Goal: Task Accomplishment & Management: Manage account settings

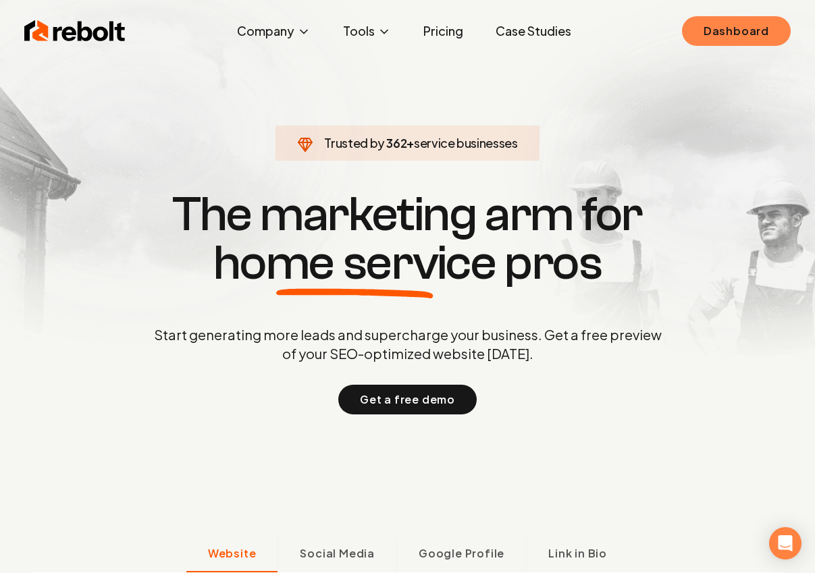
click at [710, 38] on link "Dashboard" at bounding box center [736, 31] width 109 height 30
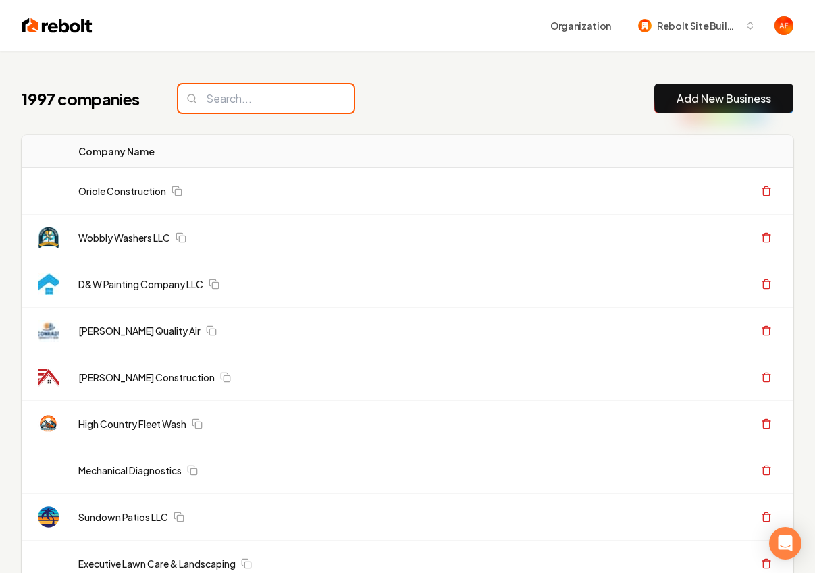
click at [205, 103] on input "search" at bounding box center [266, 98] width 176 height 28
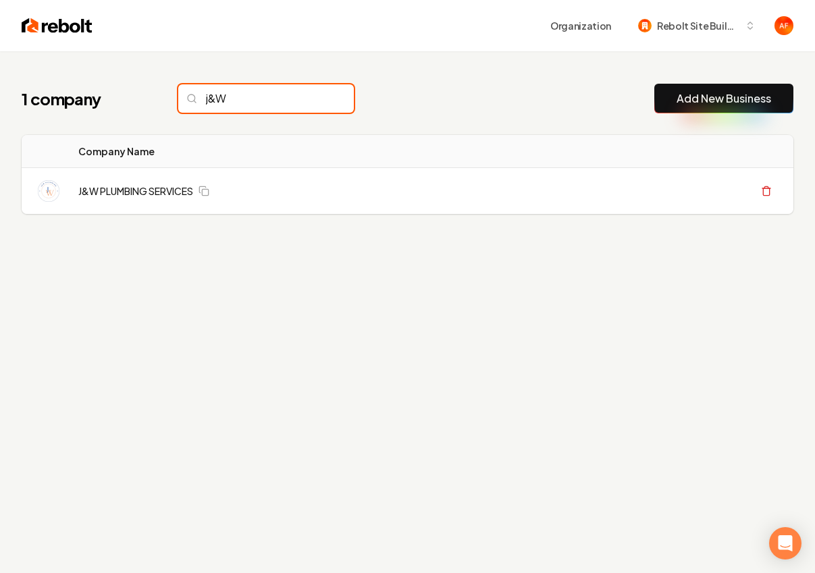
type input "j&W"
click at [317, 101] on input "j&W" at bounding box center [266, 98] width 176 height 28
click at [316, 99] on input "j&W" at bounding box center [266, 98] width 176 height 28
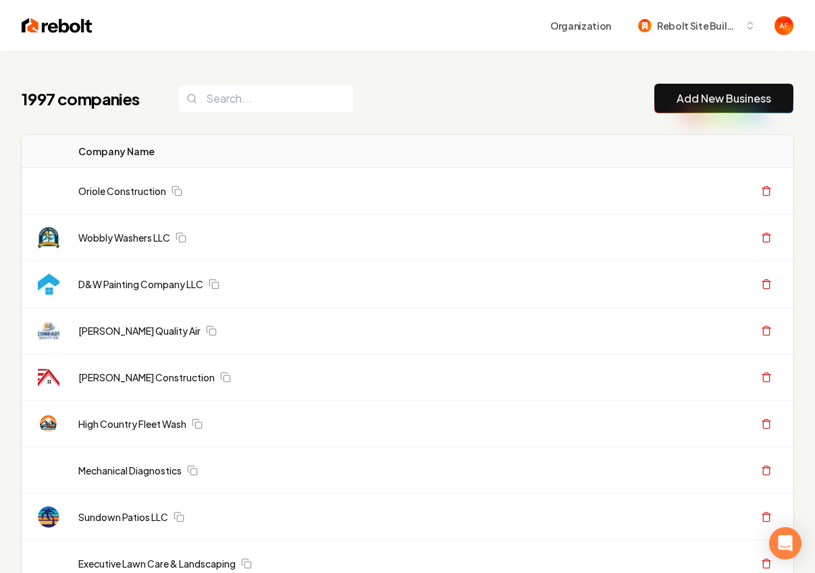
click at [63, 32] on img at bounding box center [57, 25] width 71 height 19
click at [246, 90] on input "search" at bounding box center [266, 98] width 176 height 28
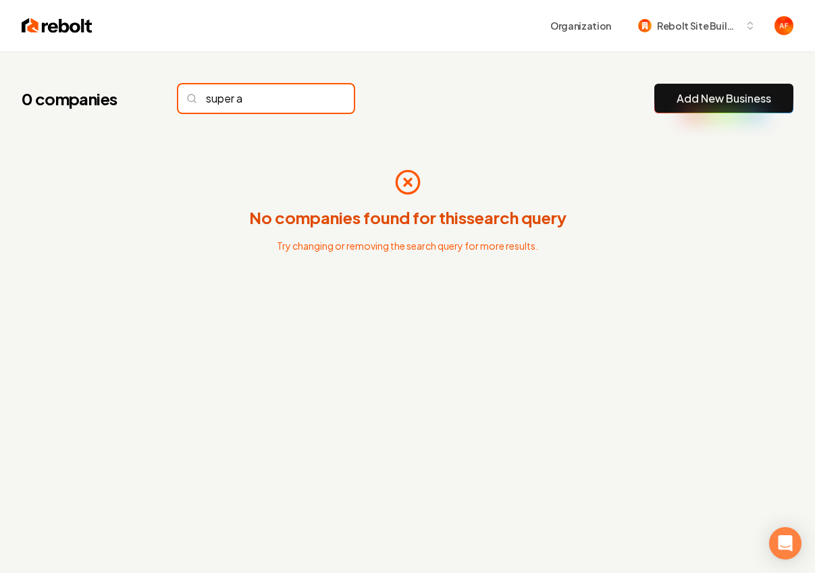
click at [265, 95] on input "super a" at bounding box center [266, 98] width 176 height 28
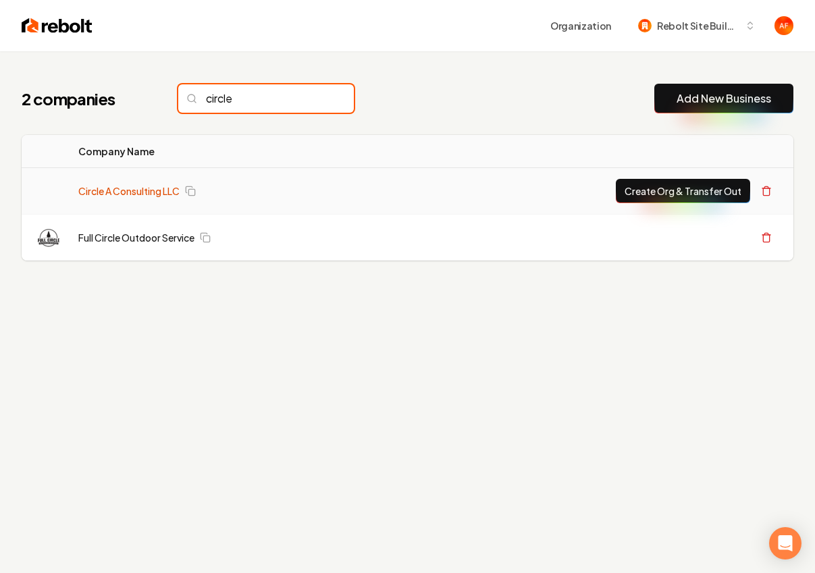
type input "circle"
click at [169, 187] on link "Circle A Consulting LLC" at bounding box center [128, 191] width 101 height 14
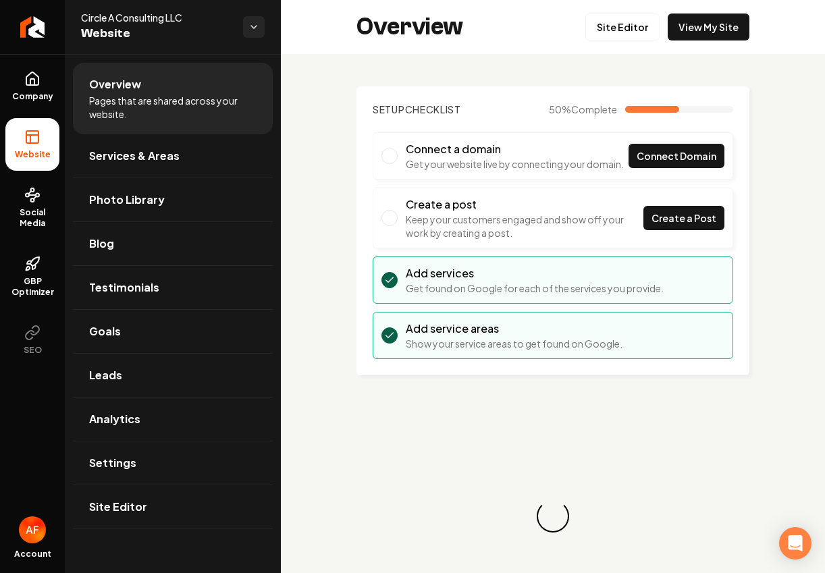
click at [672, 41] on div "Overview Site Editor View My Site" at bounding box center [553, 27] width 544 height 54
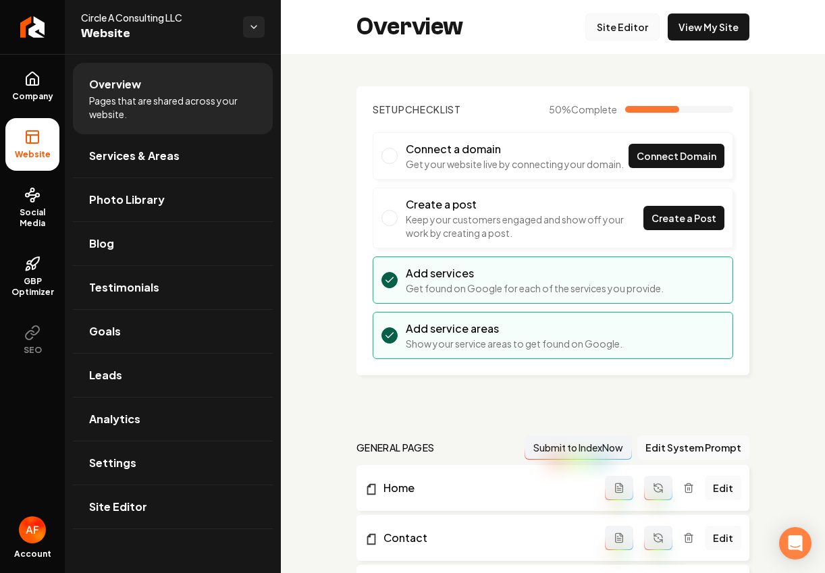
click at [609, 32] on link "Site Editor" at bounding box center [622, 27] width 74 height 27
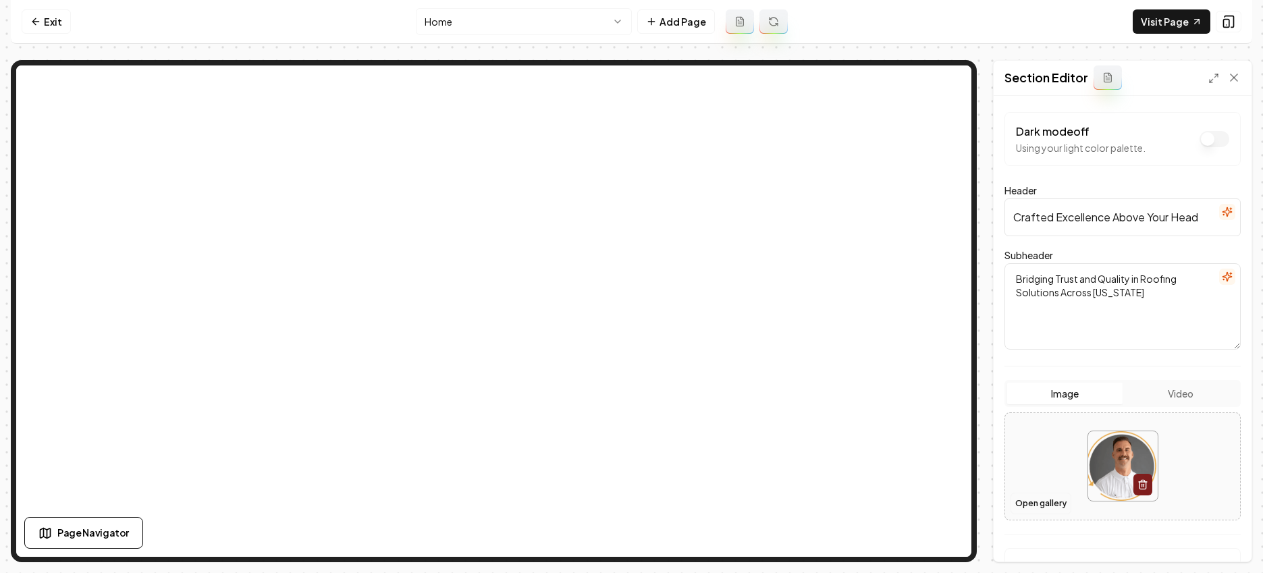
scroll to position [24, 0]
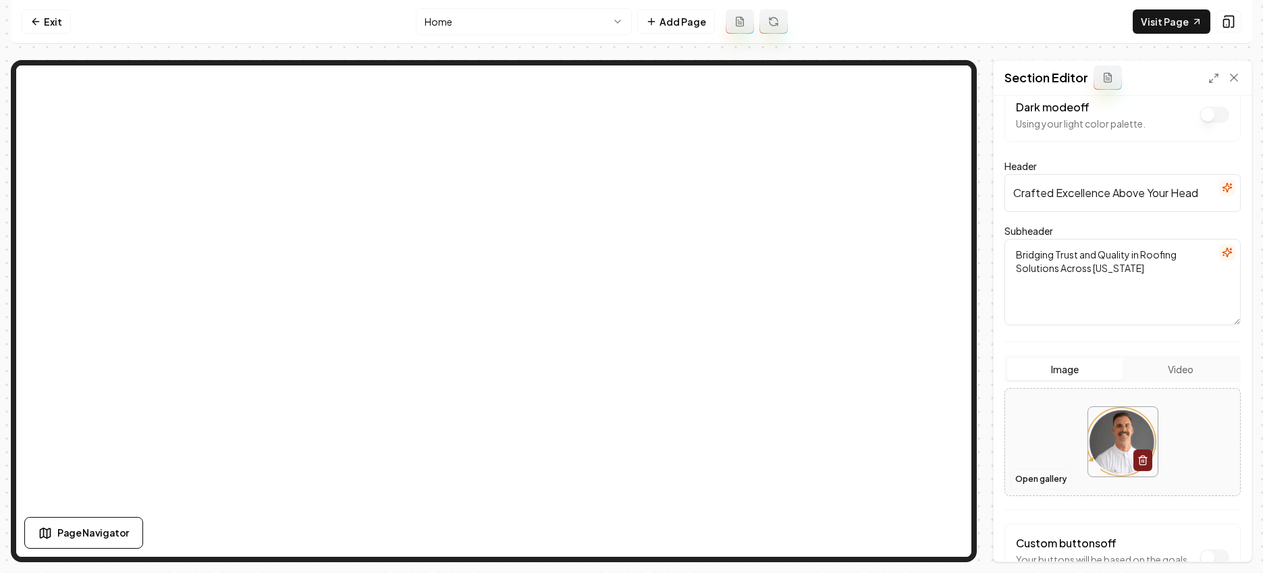
click at [814, 476] on button "Open gallery" at bounding box center [1041, 480] width 61 height 22
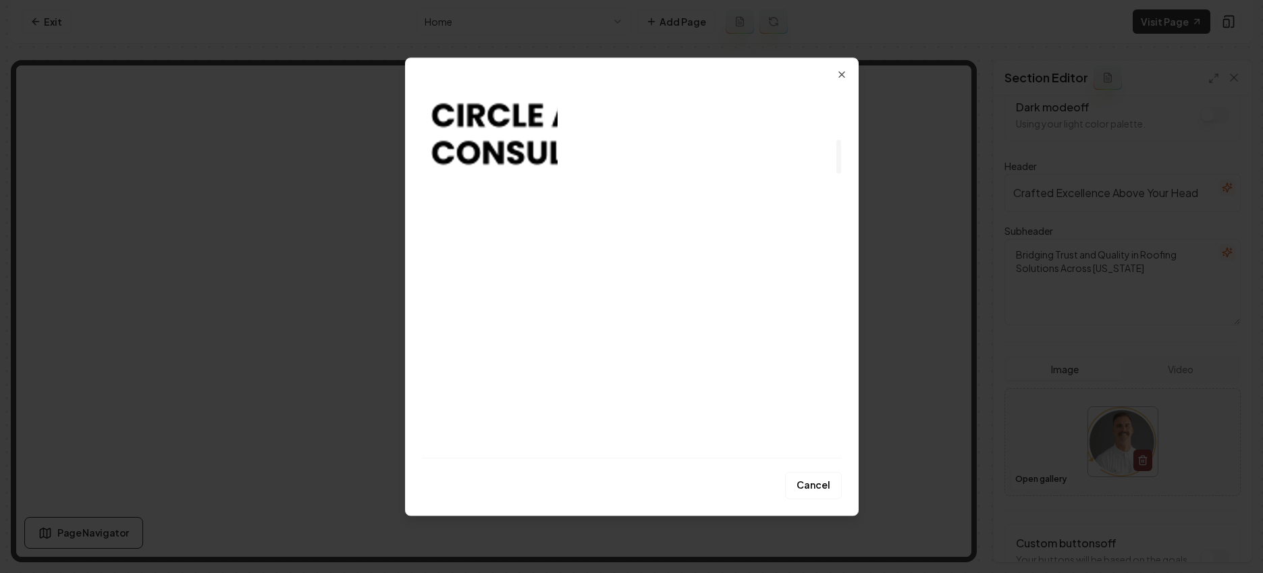
scroll to position [480, 0]
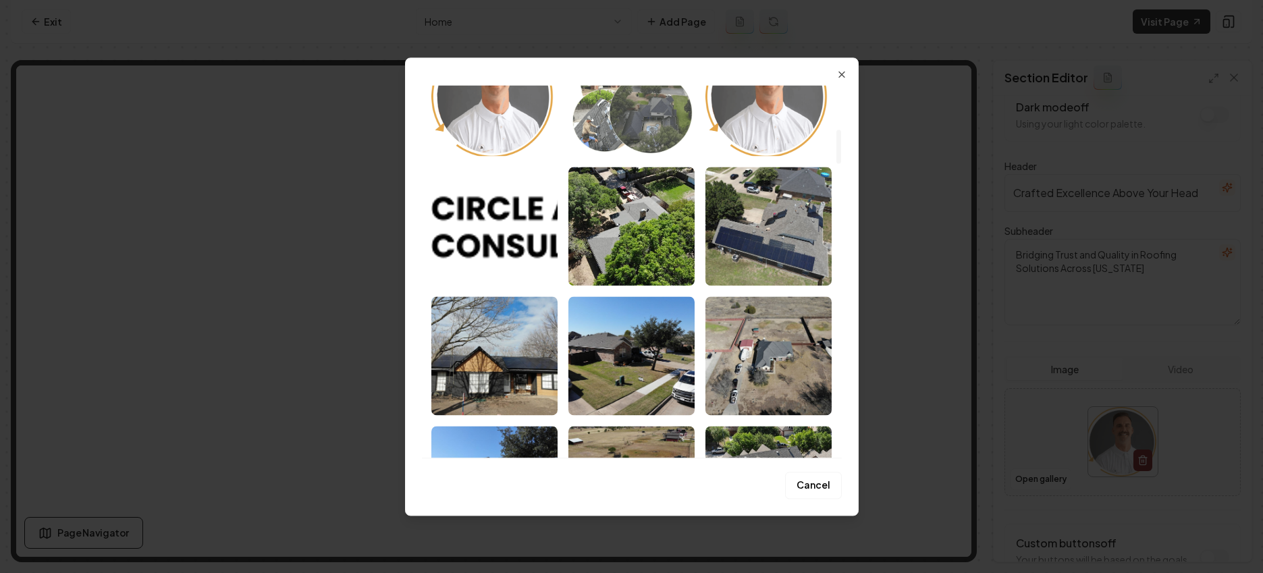
click at [640, 130] on img "Select image image_689e1fe45c7cd75eb87b281d.webp" at bounding box center [631, 96] width 126 height 119
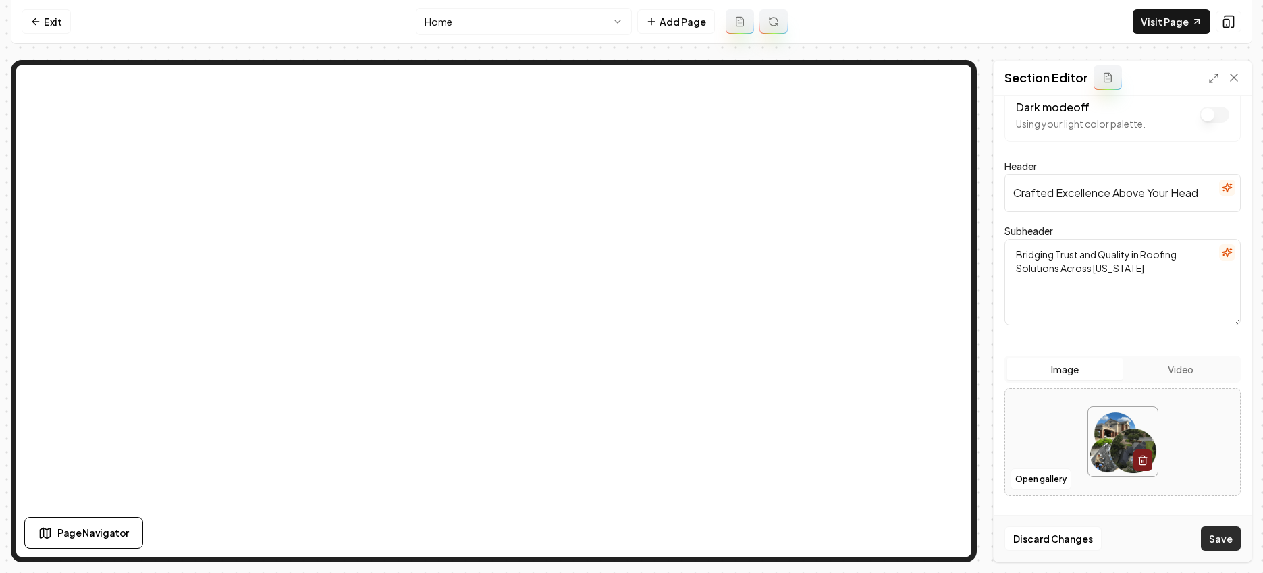
click at [814, 543] on button "Save" at bounding box center [1221, 539] width 40 height 24
click at [814, 482] on button "Open gallery" at bounding box center [1041, 480] width 61 height 22
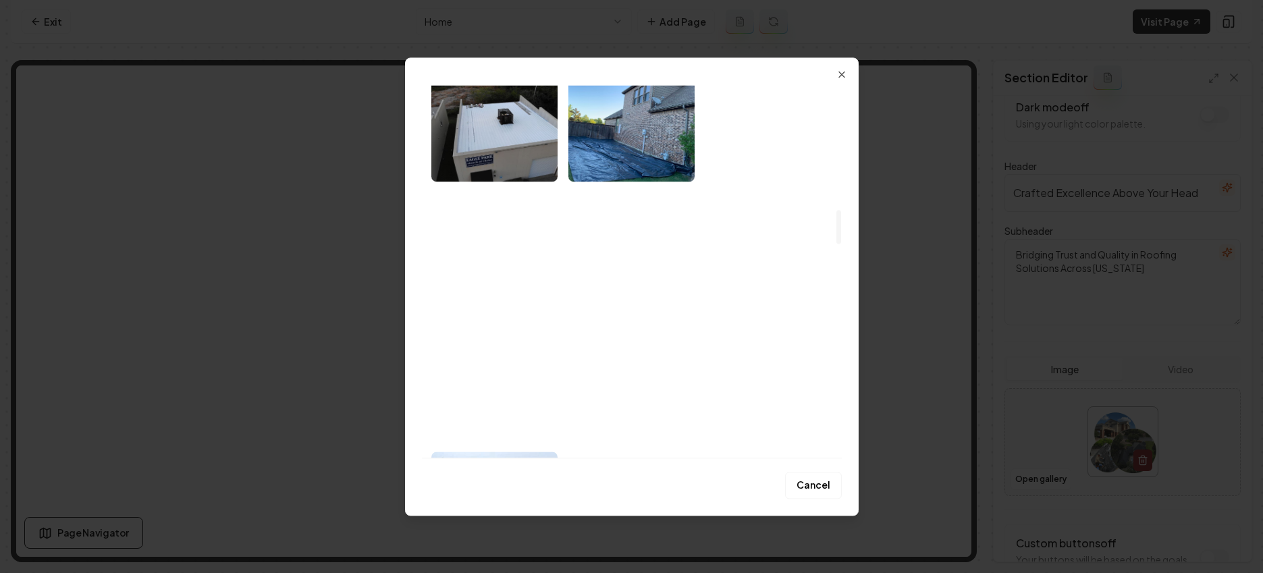
scroll to position [1052, 0]
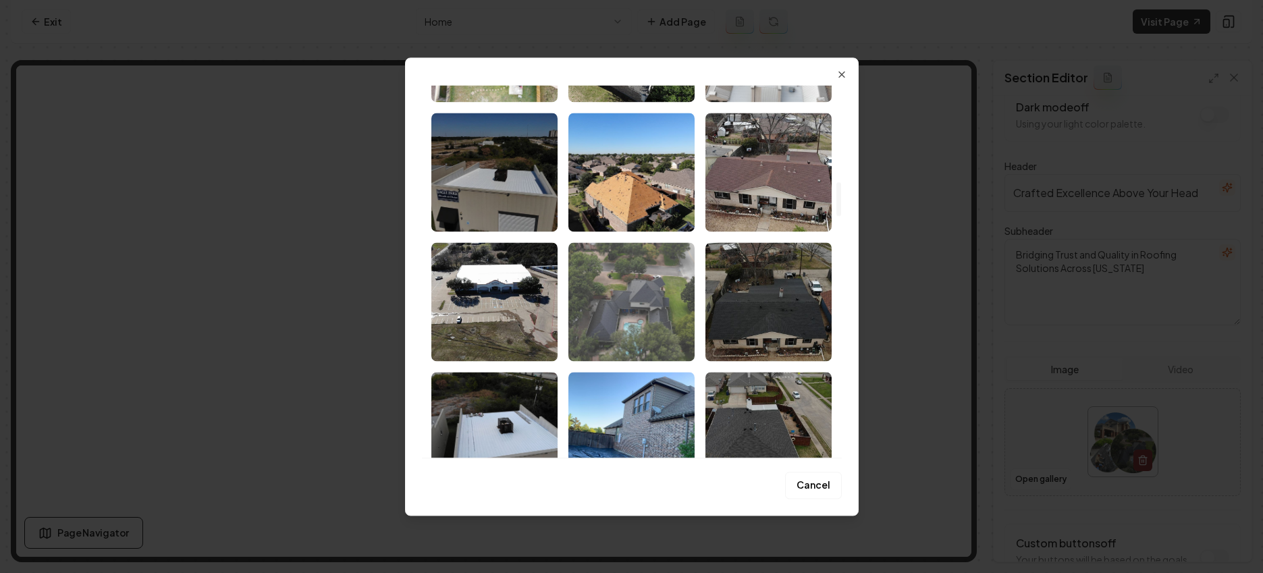
click at [664, 279] on img "Select image image_689e1f535c7cd75eb87831e9.jpeg" at bounding box center [631, 301] width 126 height 119
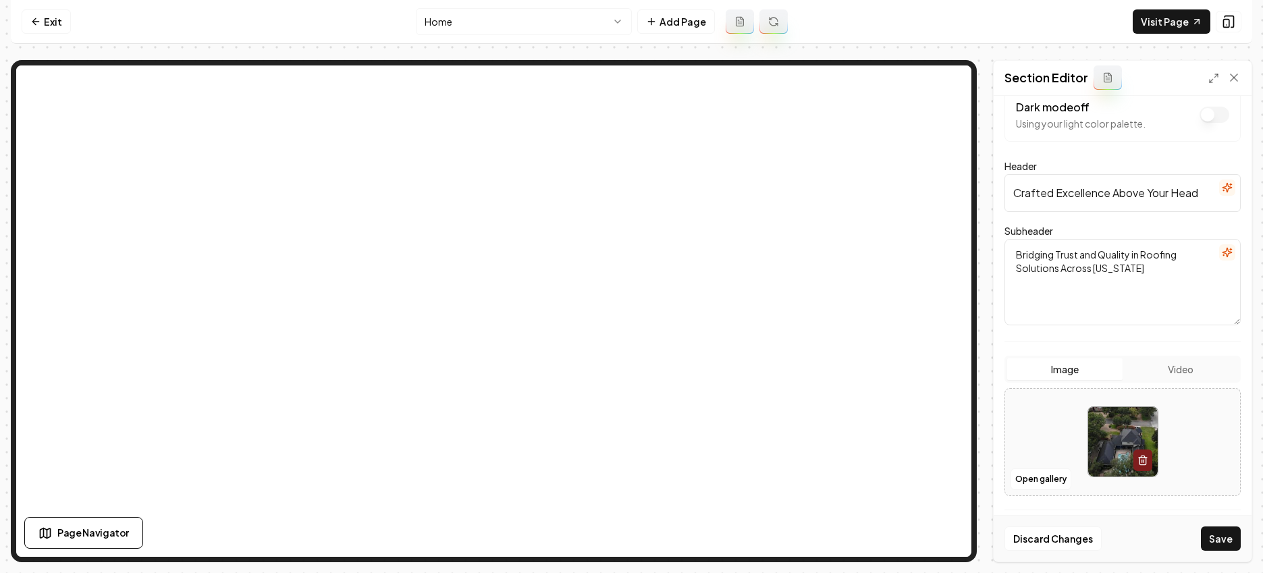
click at [814, 538] on button "Save" at bounding box center [1221, 539] width 40 height 24
click at [814, 485] on button "Open gallery" at bounding box center [1041, 480] width 61 height 22
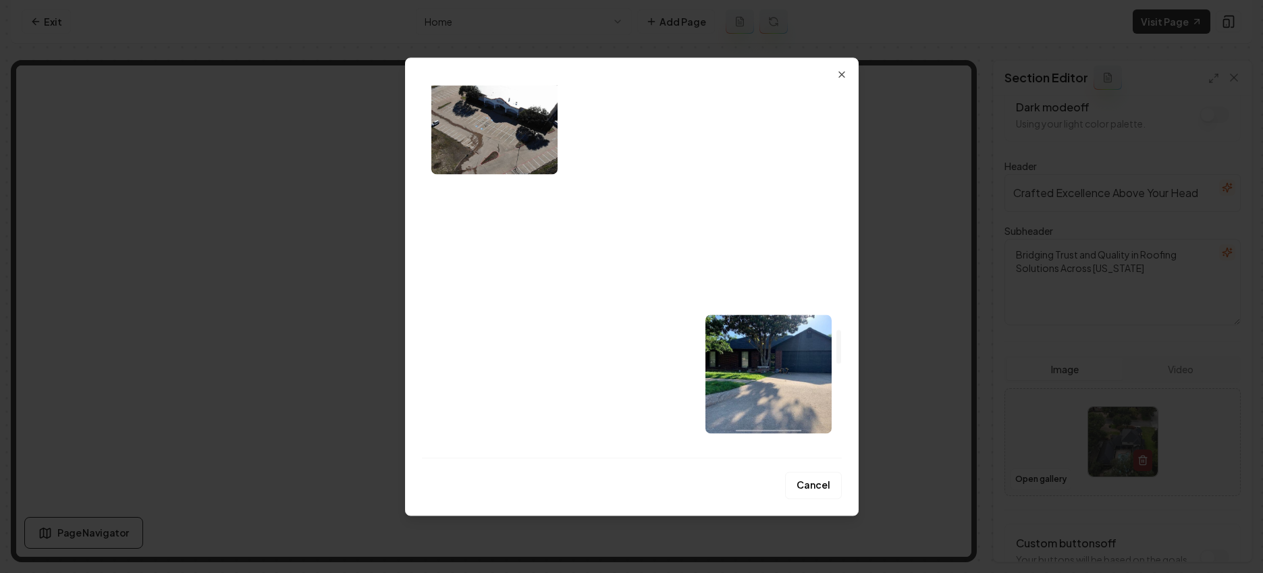
scroll to position [2666, 0]
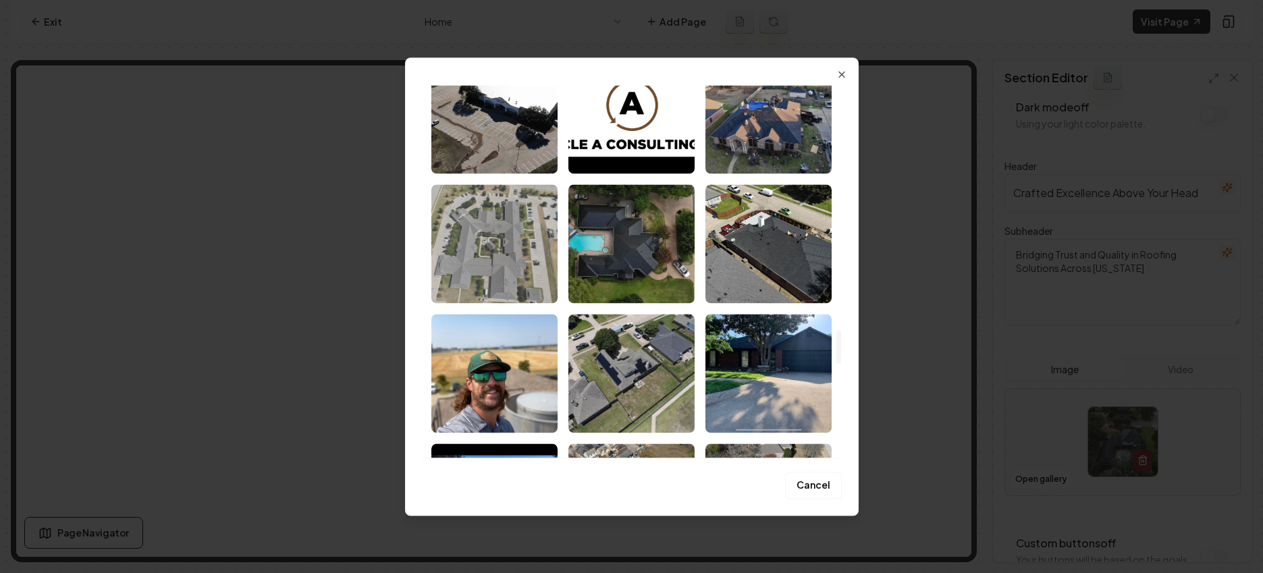
click at [520, 253] on img "Select image image_689e1f4e5c7cd75eb8780a0f.jpeg" at bounding box center [494, 243] width 126 height 119
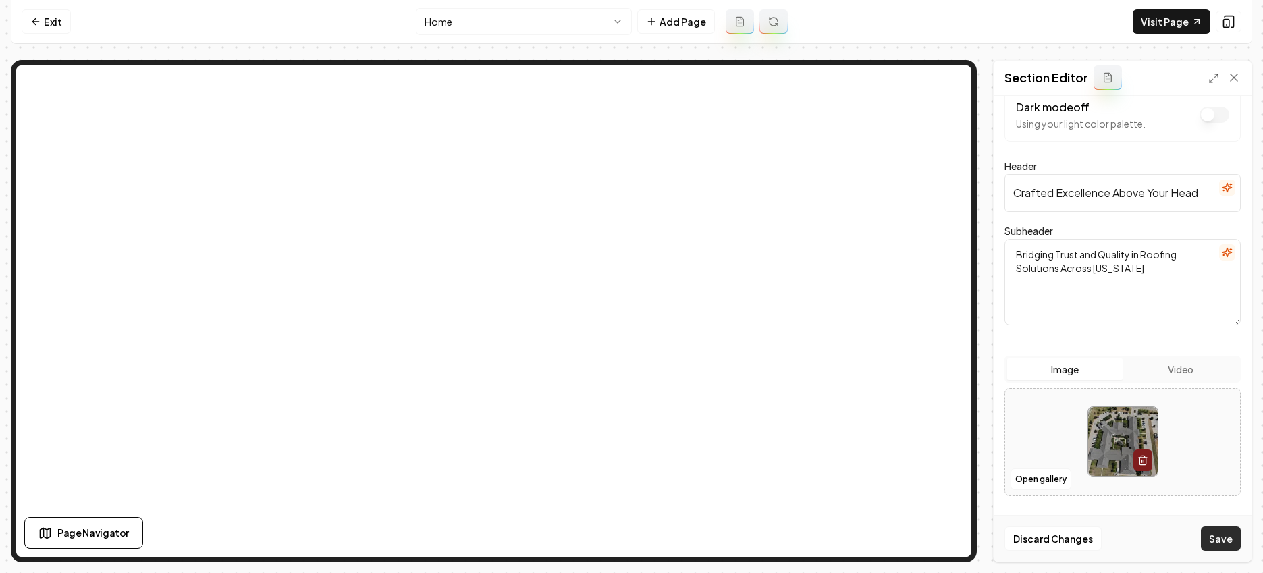
click at [814, 542] on button "Save" at bounding box center [1221, 539] width 40 height 24
click at [814, 473] on button "Open gallery" at bounding box center [1041, 480] width 61 height 22
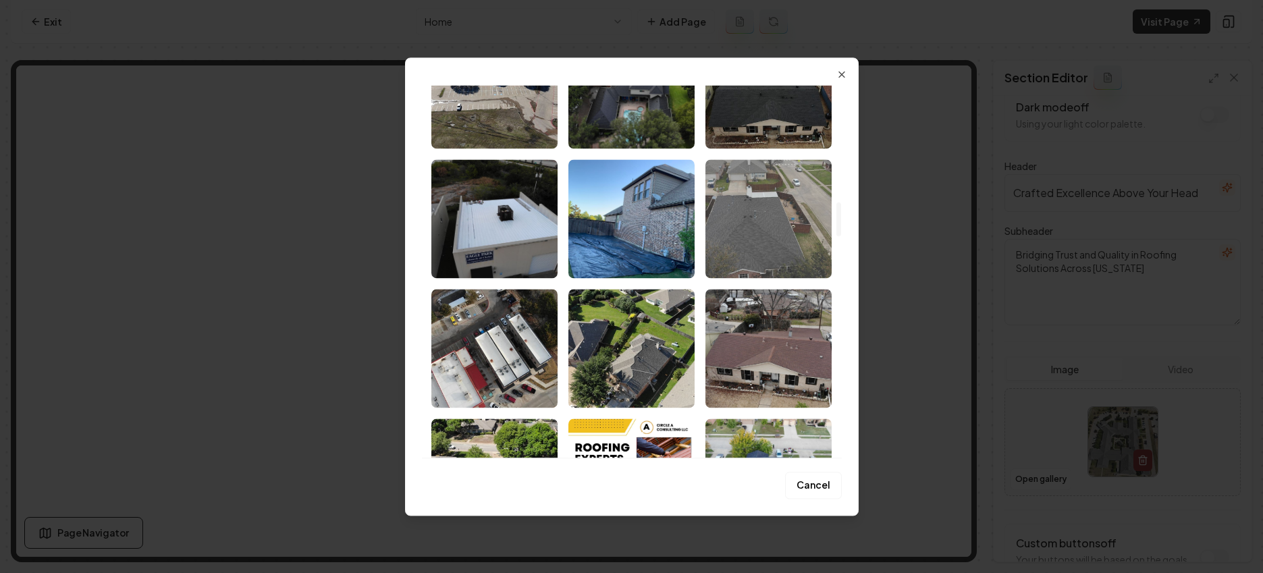
scroll to position [1746, 0]
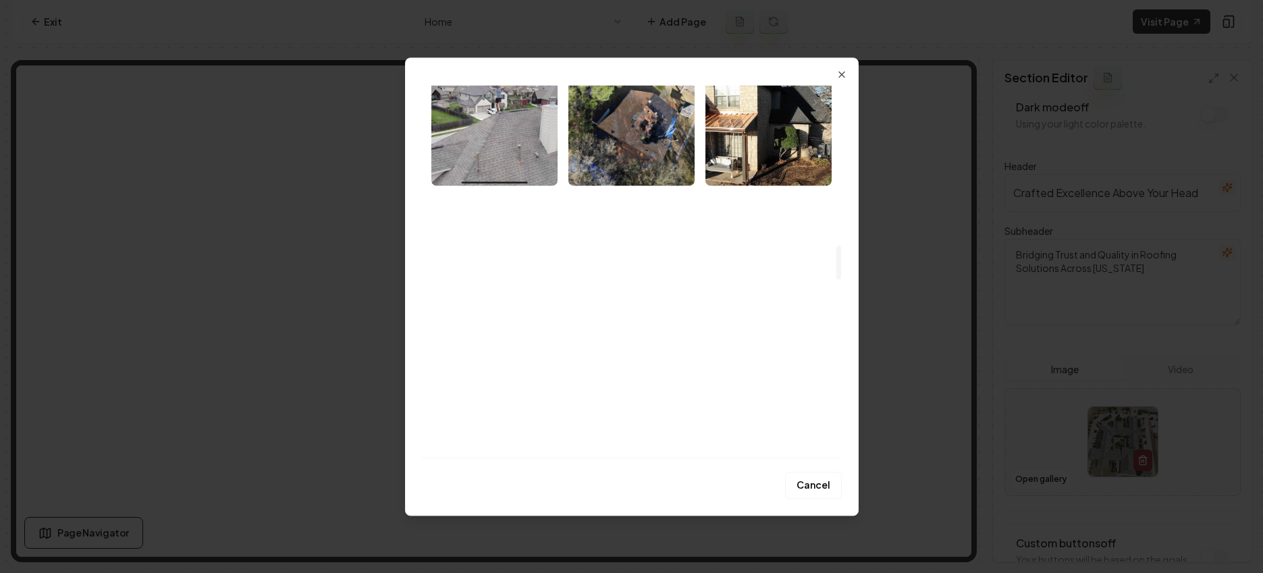
click at [803, 265] on img "Select image image_689e1f4f5c7cd75eb8781037.jpeg" at bounding box center [768, 255] width 126 height 119
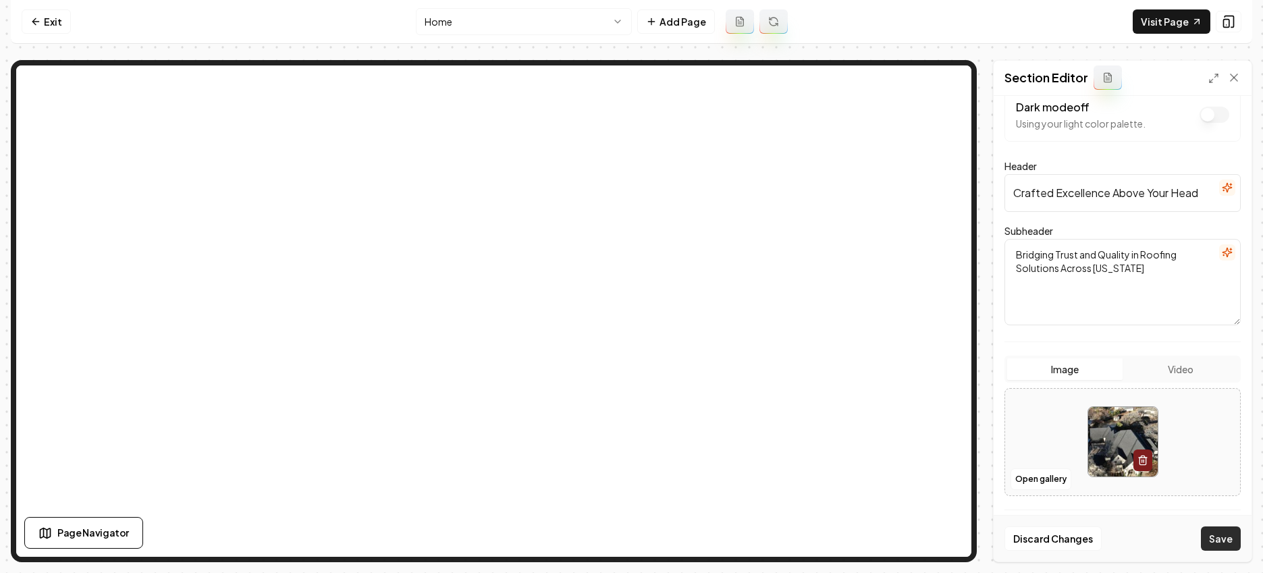
click at [814, 534] on button "Save" at bounding box center [1221, 539] width 40 height 24
click at [814, 481] on button "Open gallery" at bounding box center [1041, 480] width 61 height 22
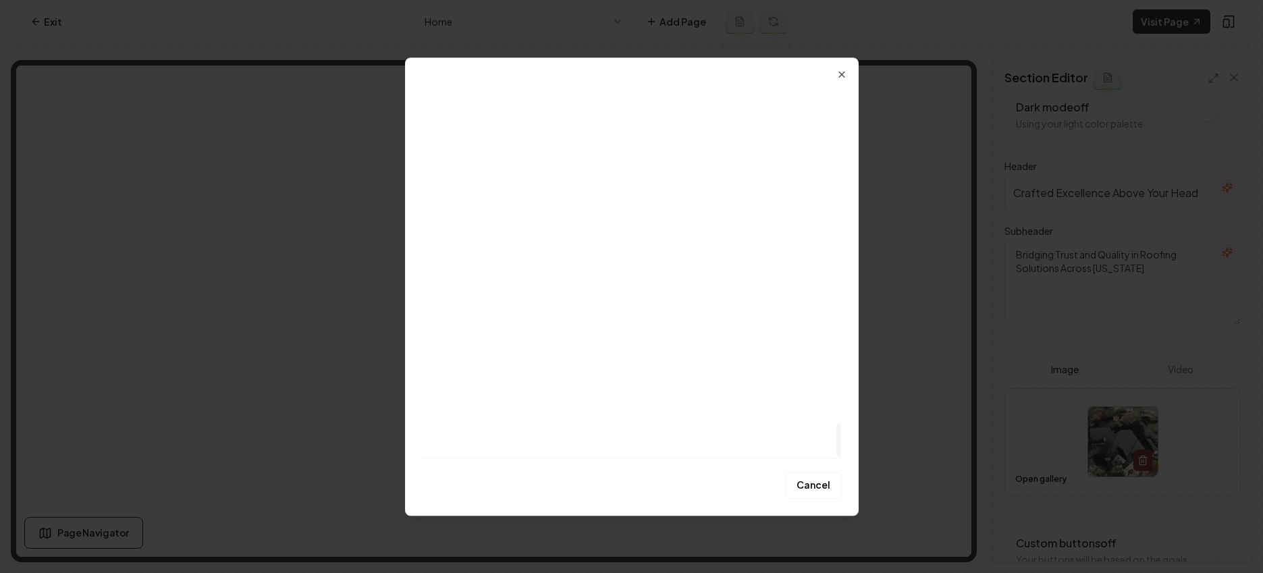
scroll to position [3409, 0]
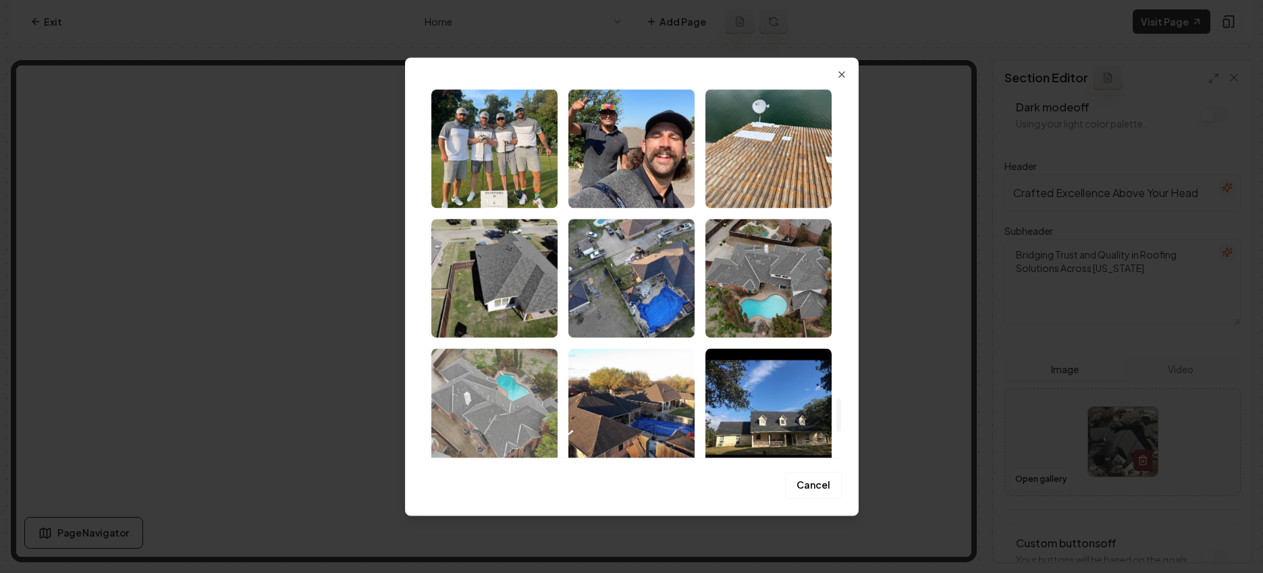
click at [487, 377] on img "Select image image_689e1f4b5c7cd75eb87800c1.jpeg" at bounding box center [494, 407] width 126 height 119
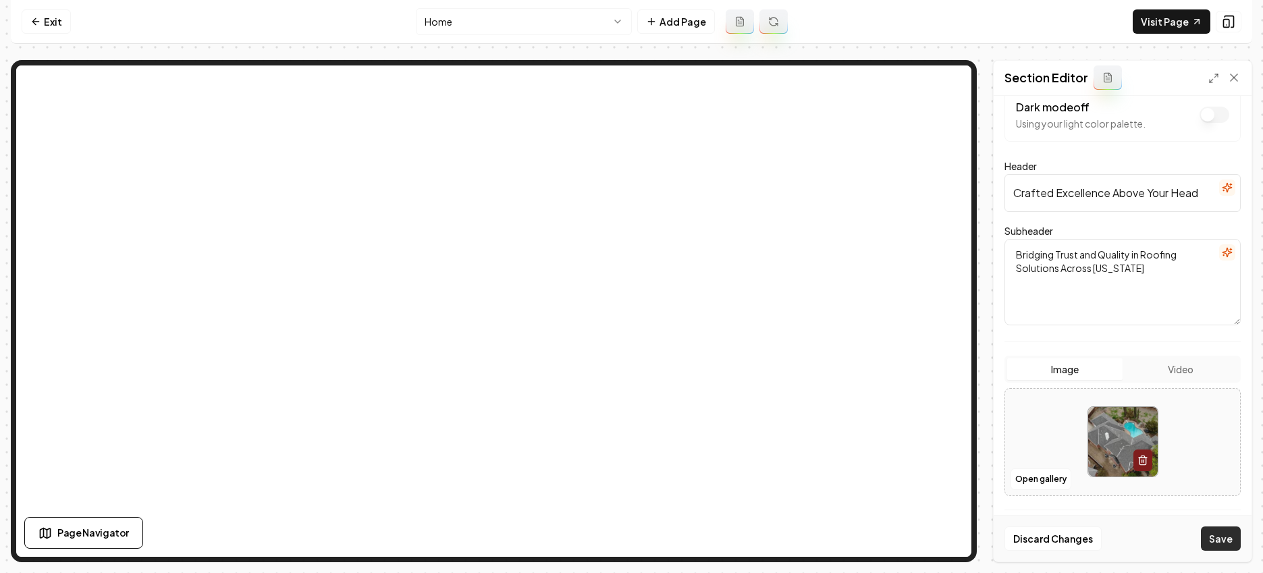
click at [814, 536] on button "Save" at bounding box center [1221, 539] width 40 height 24
click at [814, 466] on div at bounding box center [1122, 442] width 235 height 92
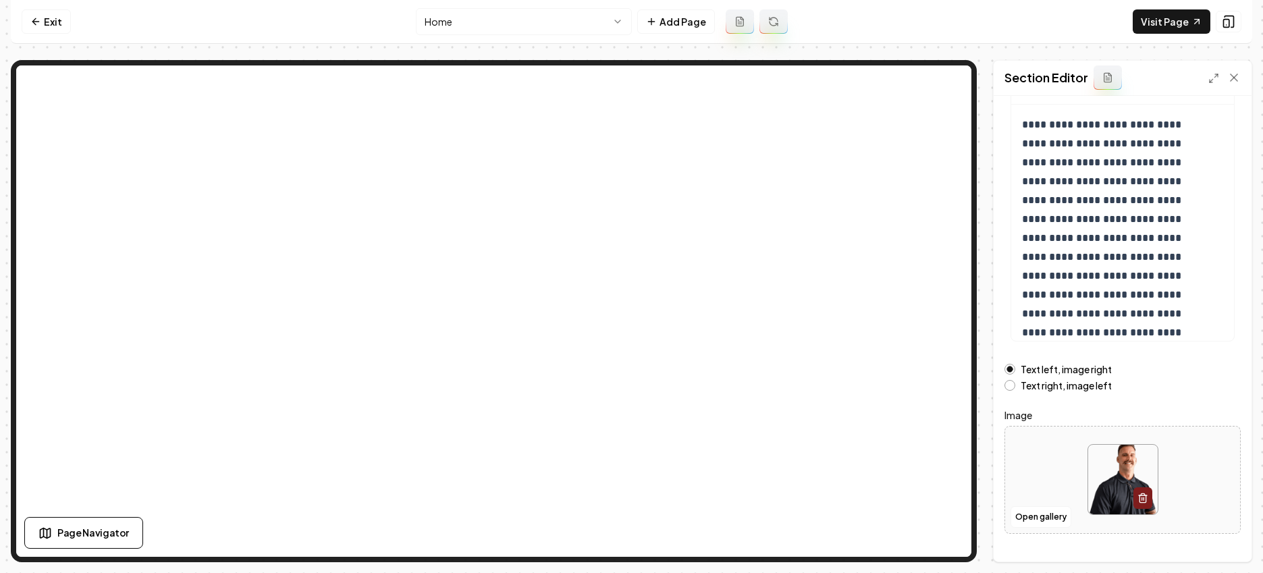
scroll to position [156, 0]
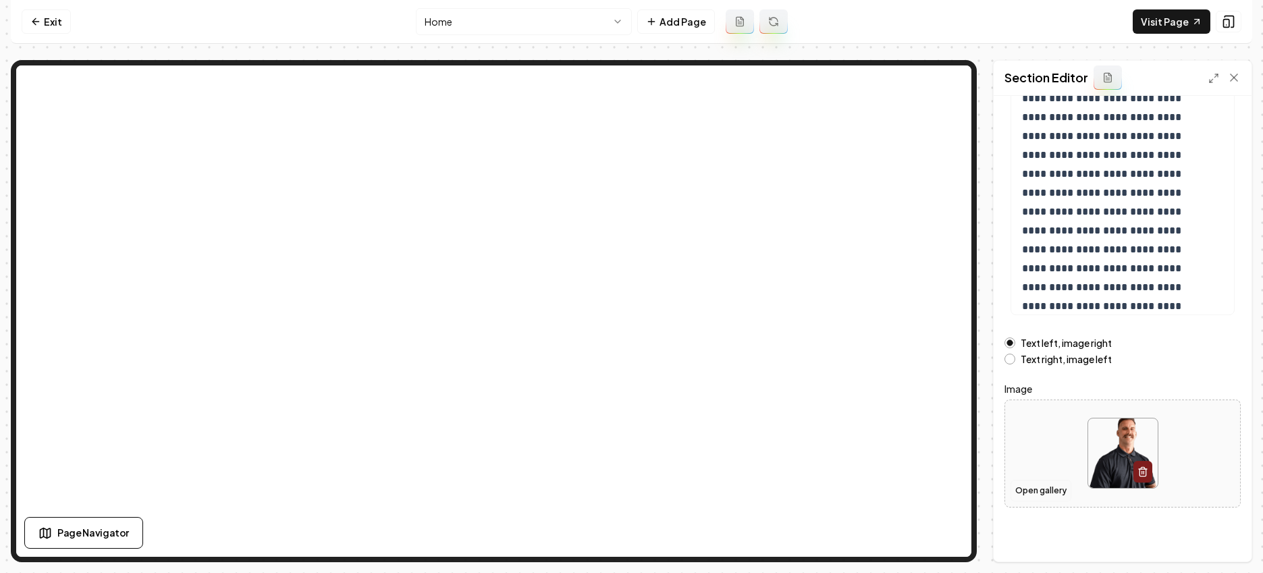
click at [814, 491] on button "Open gallery" at bounding box center [1041, 491] width 61 height 22
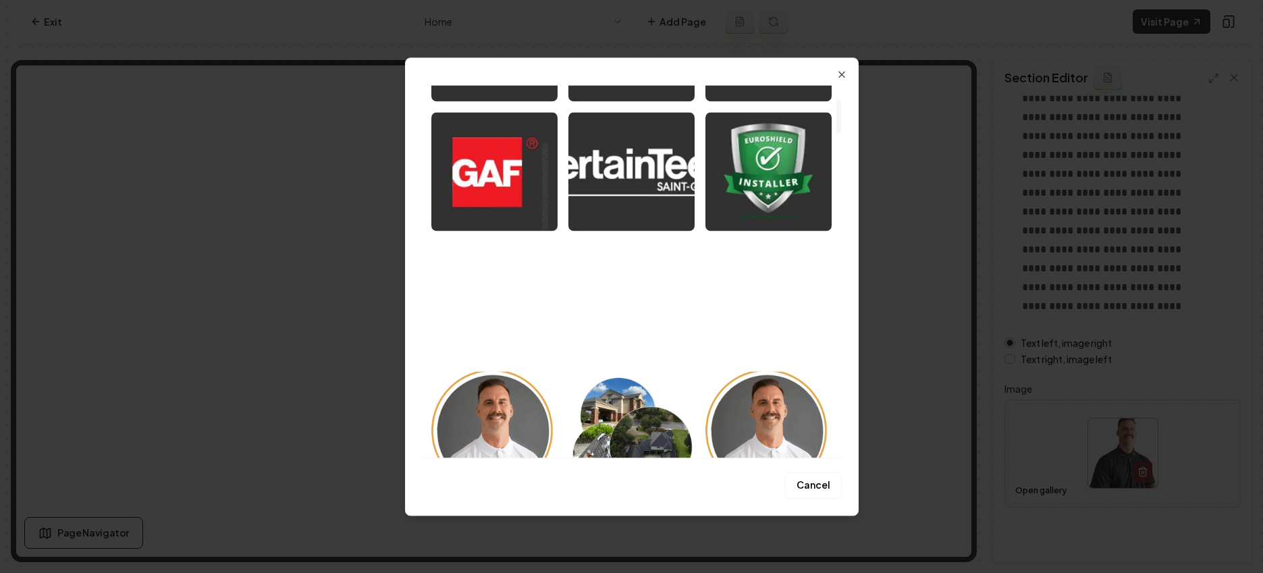
scroll to position [174, 0]
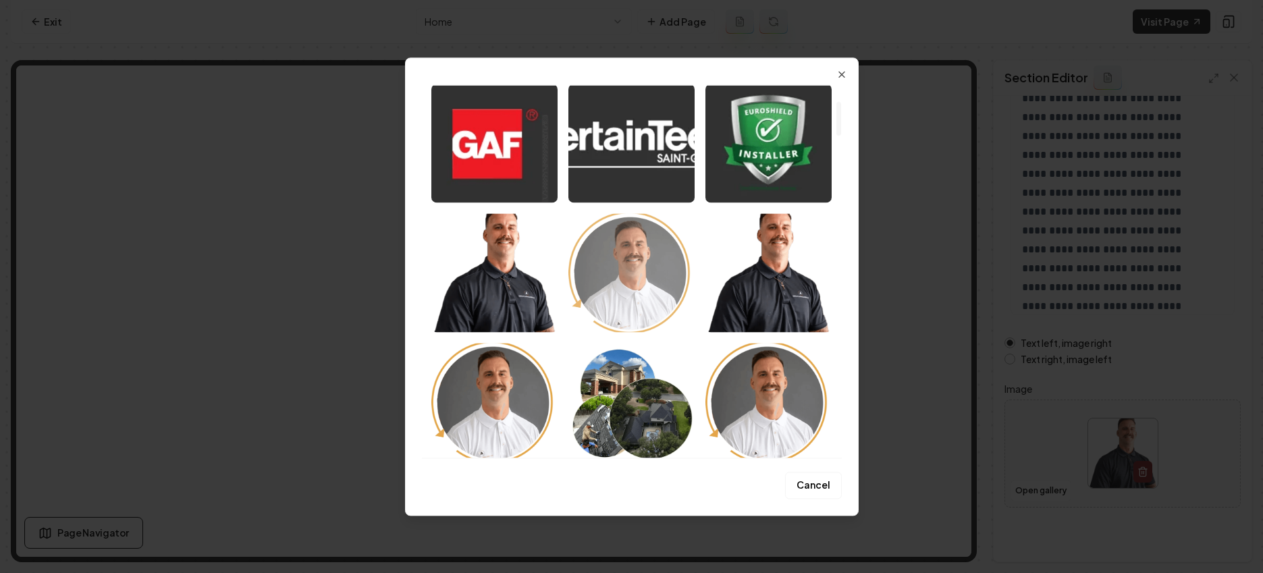
click at [628, 258] on img "Select image image_689e209c5c7cd75eb87f3fd2.webp" at bounding box center [631, 272] width 126 height 119
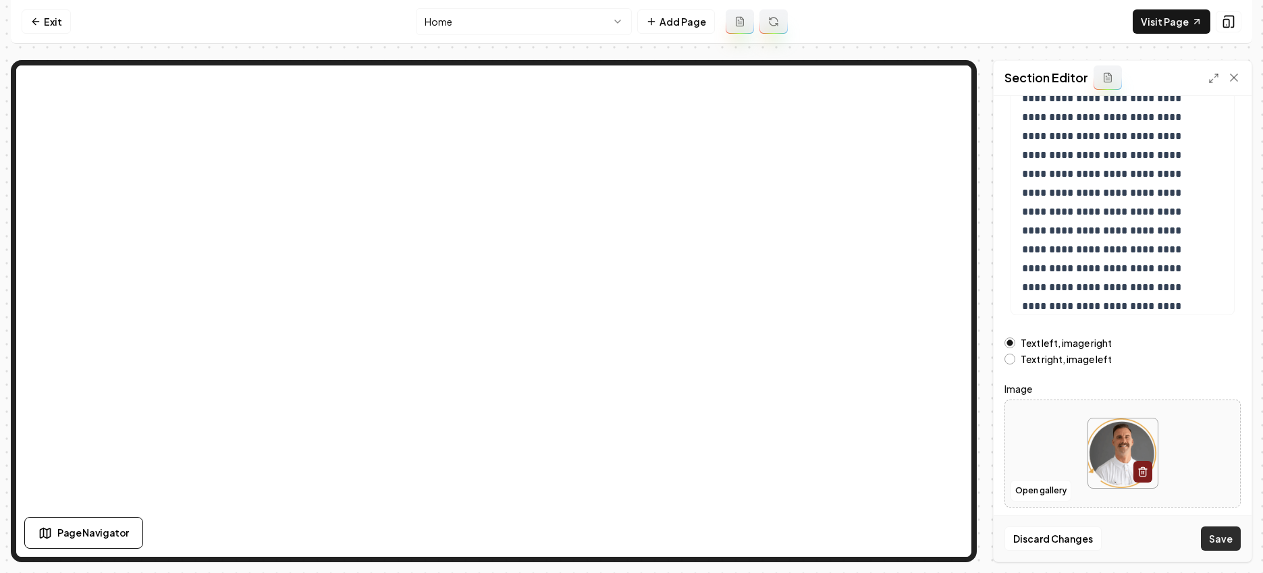
click at [814, 540] on button "Save" at bounding box center [1221, 539] width 40 height 24
click at [814, 487] on button "Open gallery" at bounding box center [1041, 491] width 61 height 22
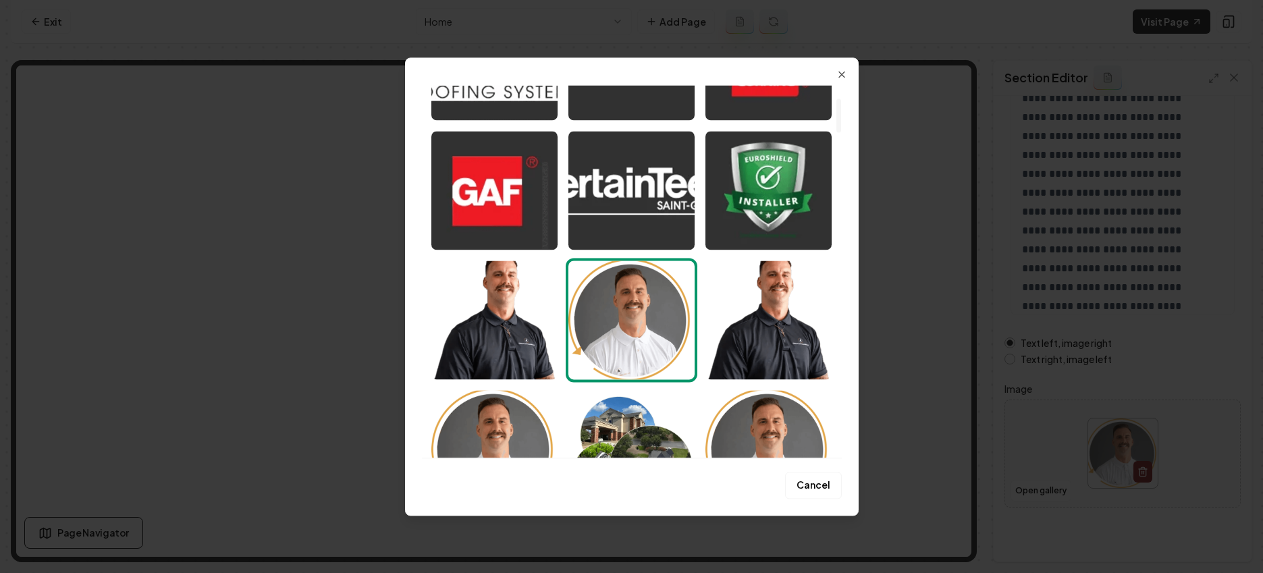
scroll to position [140, 0]
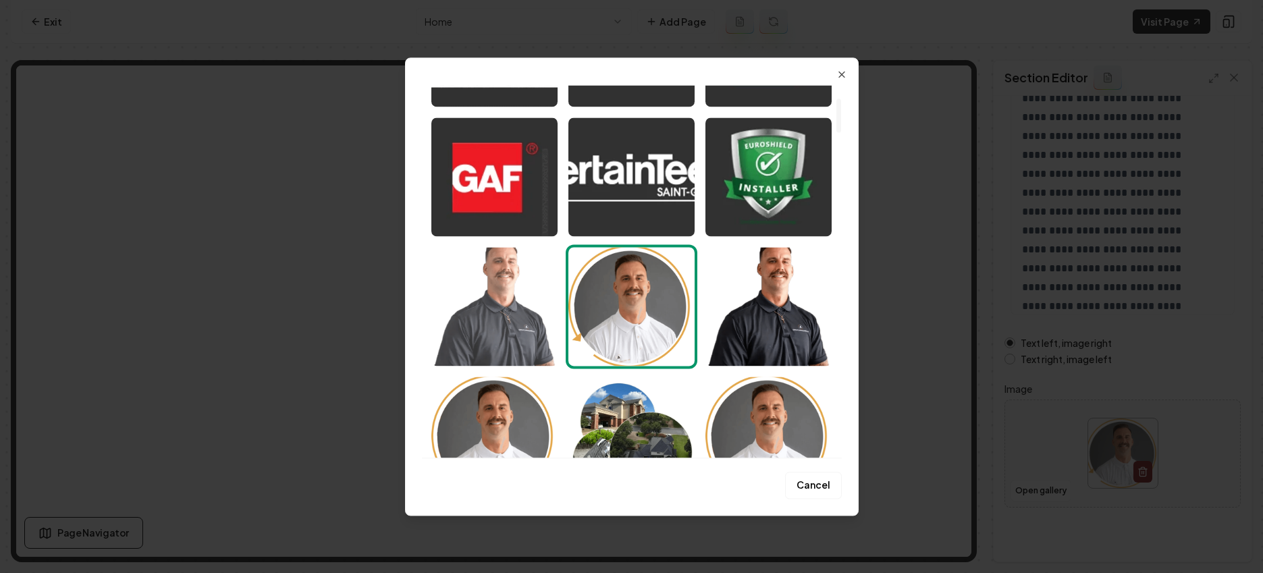
click at [485, 264] on img "Select image image_689e20b75c7cd75eb87fd9e5.webp" at bounding box center [494, 306] width 126 height 119
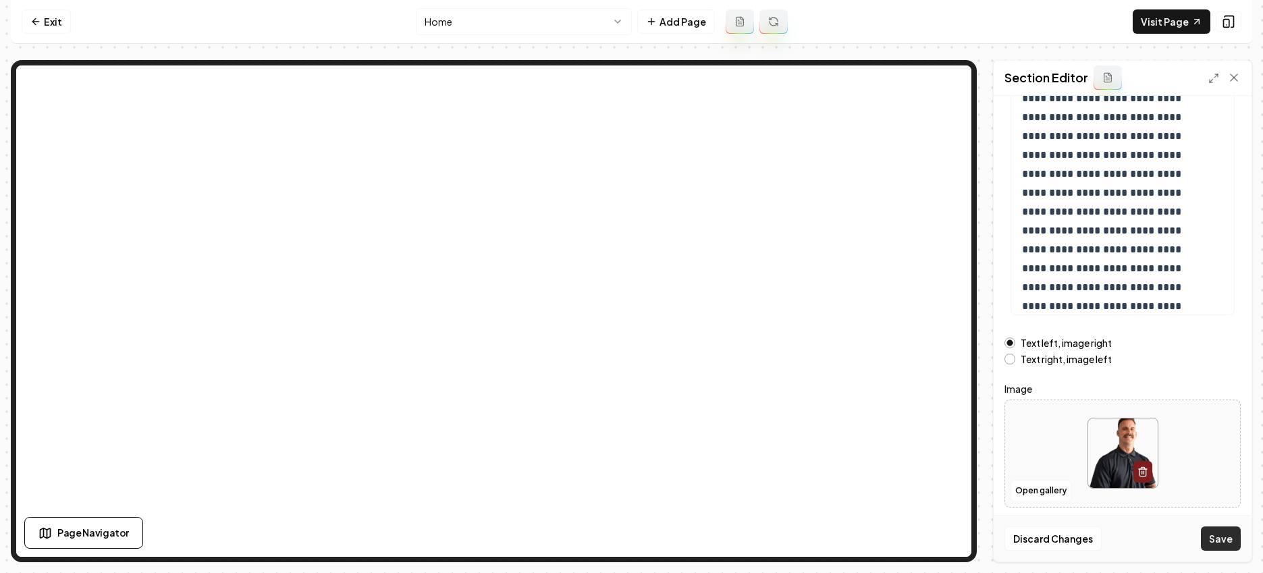
click at [814, 550] on div "Discard Changes Save" at bounding box center [1123, 538] width 258 height 47
click at [814, 541] on button "Save" at bounding box center [1221, 539] width 40 height 24
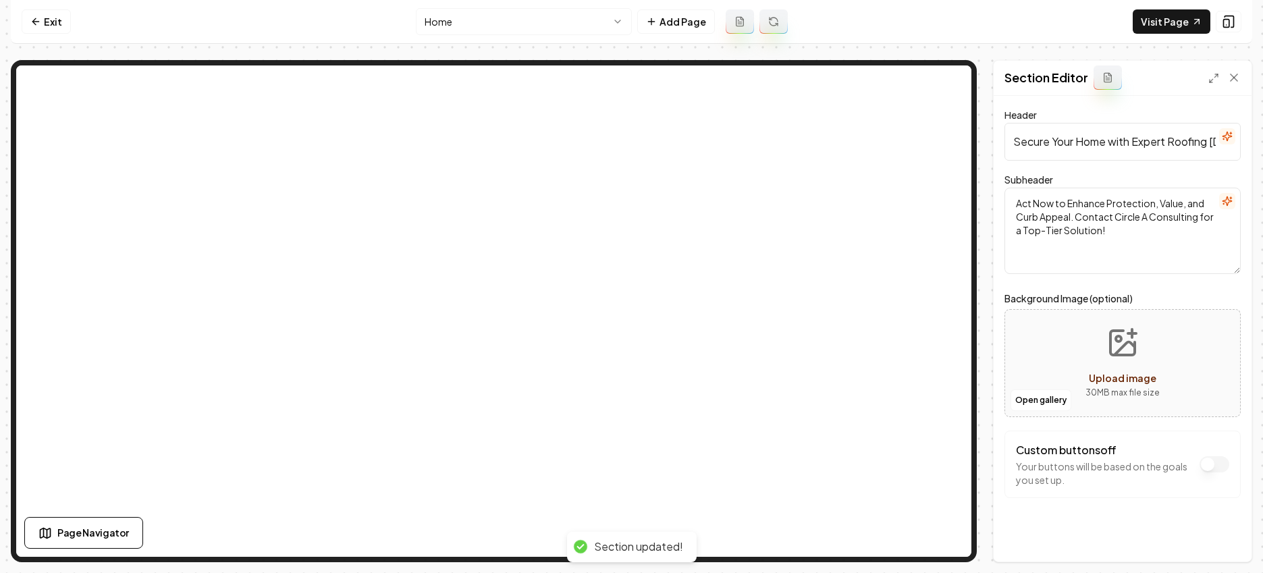
click at [814, 382] on div "Open gallery Upload image 30 MB max file size" at bounding box center [1123, 363] width 236 height 108
click at [814, 397] on button "Open gallery" at bounding box center [1041, 401] width 61 height 22
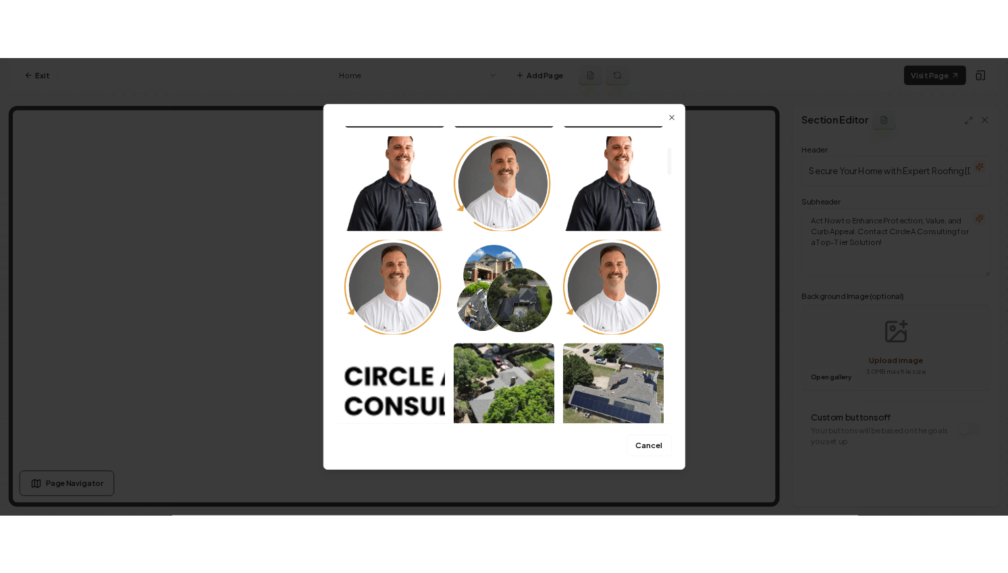
scroll to position [574, 0]
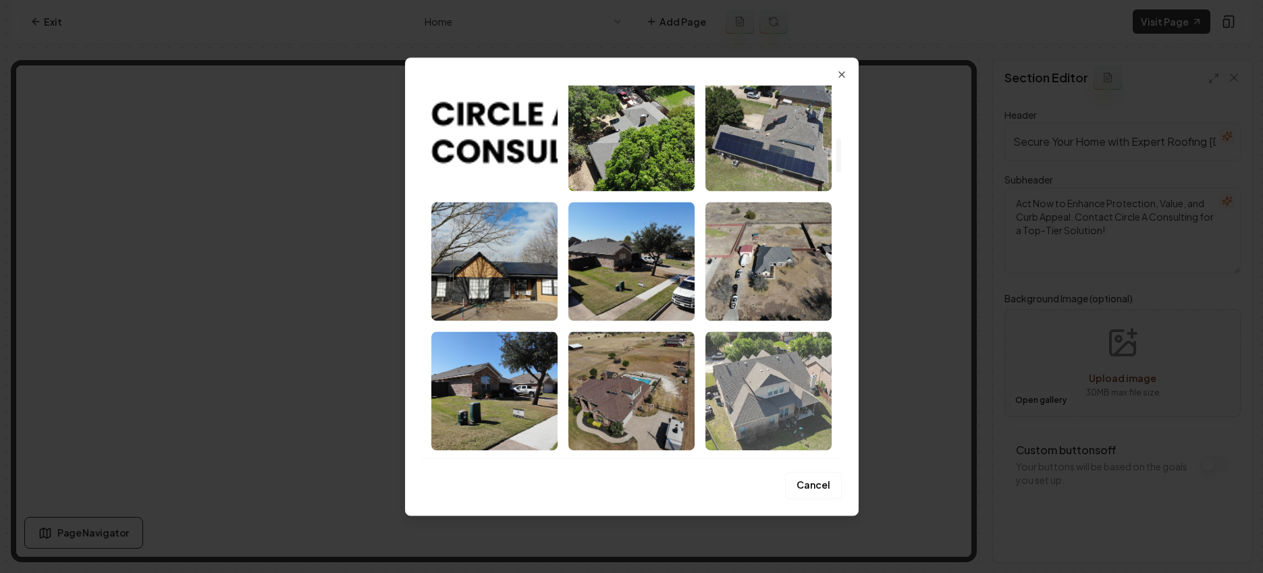
click at [736, 396] on img "Select image image_689e1f545c7cd75eb8783843.jpeg" at bounding box center [768, 390] width 126 height 119
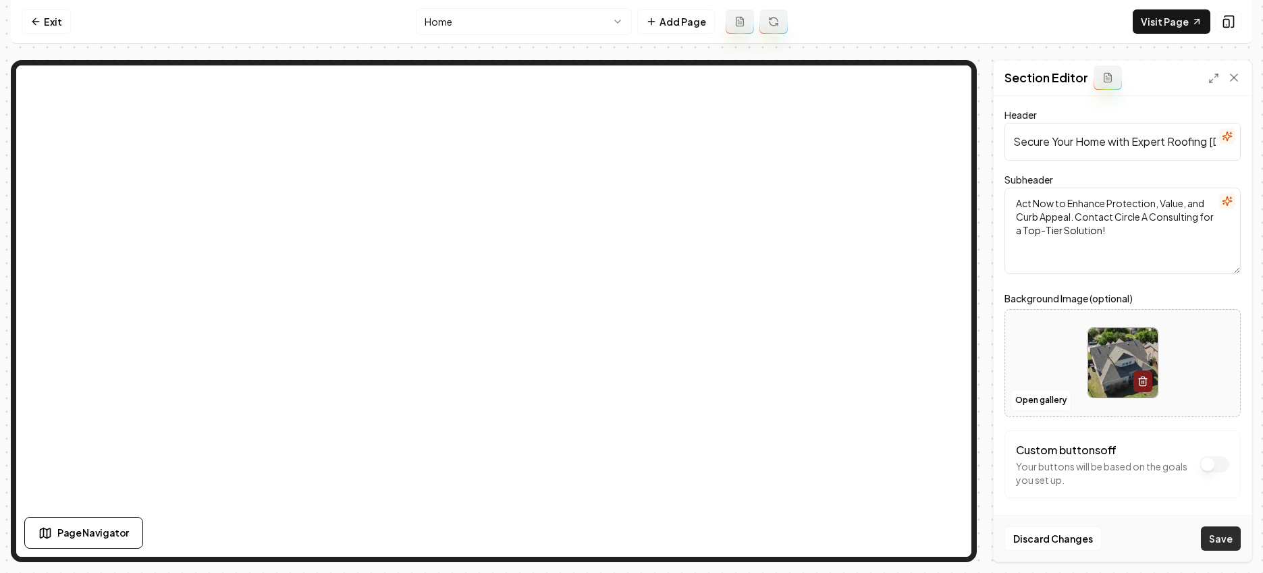
click at [814, 538] on button "Save" at bounding box center [1221, 539] width 40 height 24
click at [814, 22] on link "Visit Page" at bounding box center [1172, 21] width 78 height 24
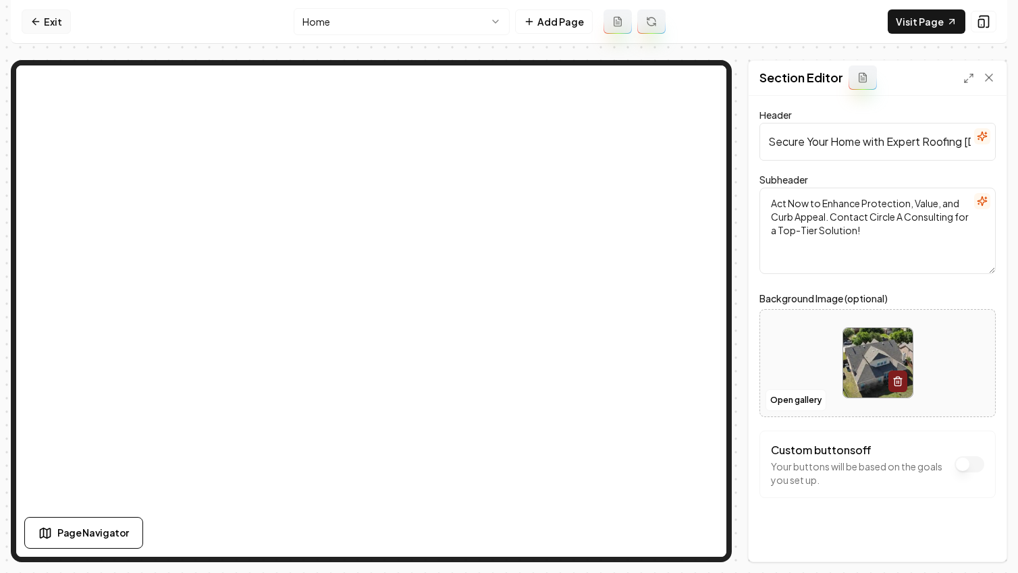
click at [38, 24] on icon at bounding box center [35, 21] width 11 height 11
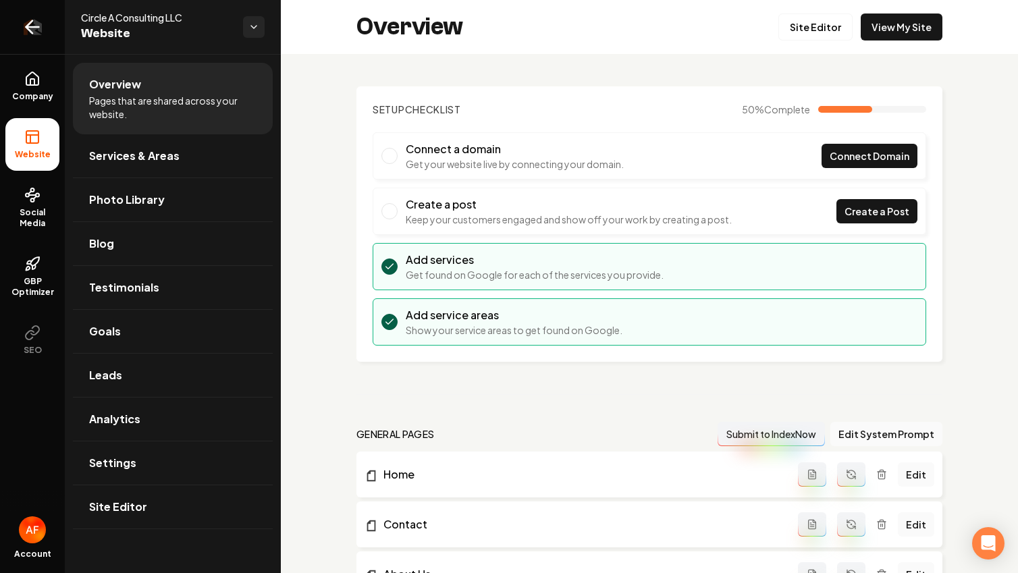
click at [22, 31] on icon "Return to dashboard" at bounding box center [33, 27] width 22 height 22
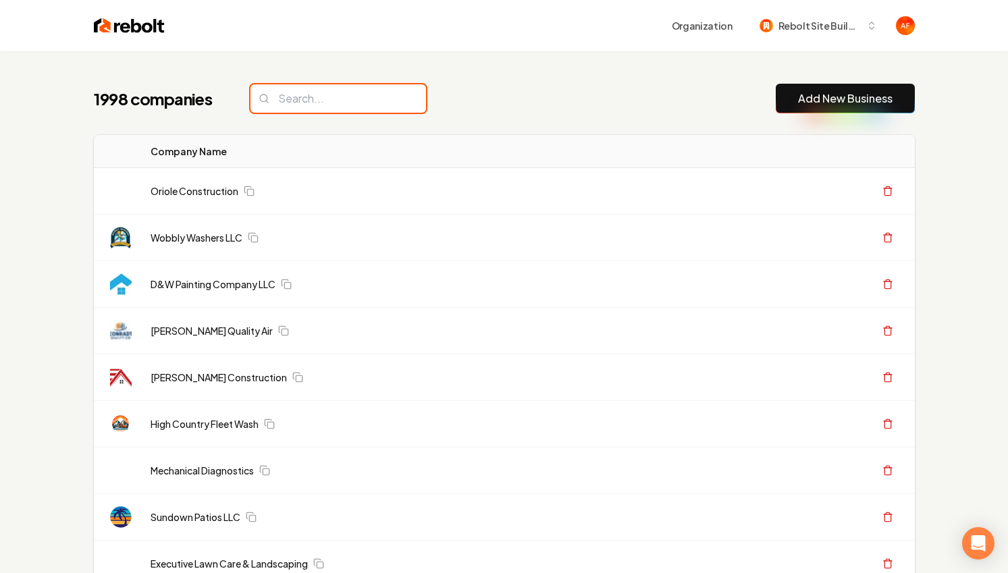
click at [345, 97] on input "search" at bounding box center [338, 98] width 176 height 28
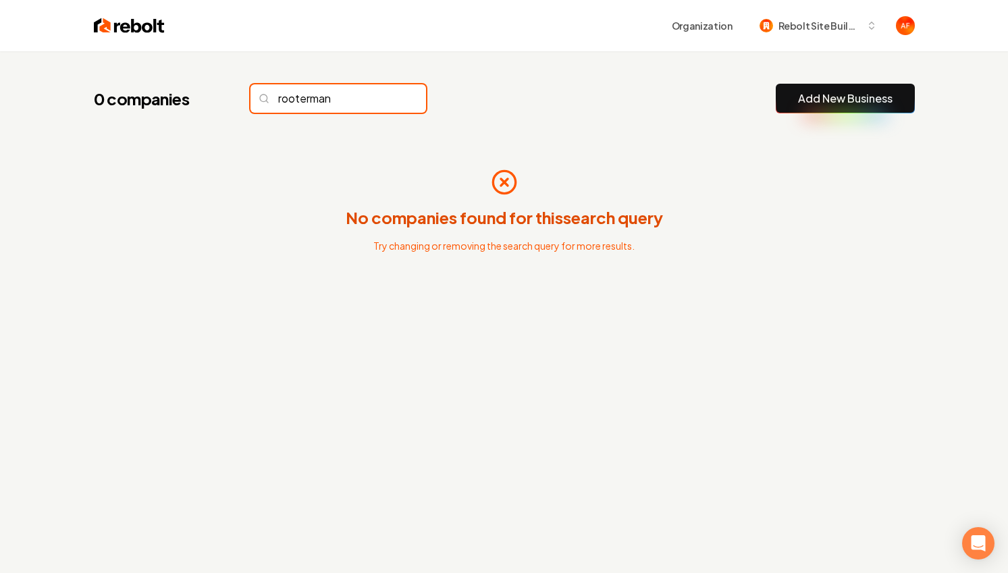
click at [309, 92] on input "rooterman" at bounding box center [338, 98] width 176 height 28
click at [339, 99] on input "rooter man" at bounding box center [338, 98] width 176 height 28
type input "rooter man"
click at [271, 98] on input "rooter man" at bounding box center [338, 98] width 176 height 28
click at [272, 97] on input "rooter man" at bounding box center [338, 98] width 176 height 28
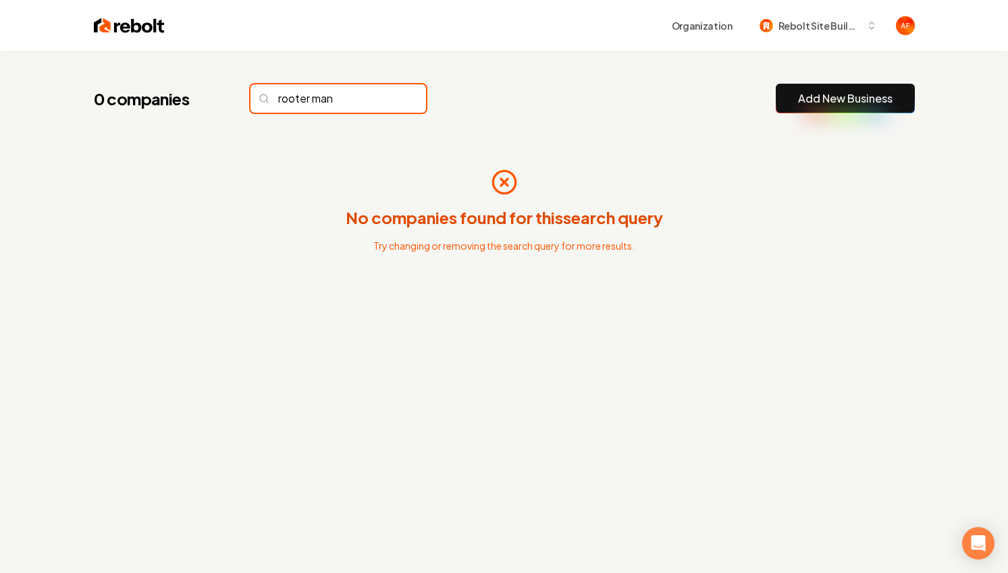
click at [272, 97] on input "rooter man" at bounding box center [338, 98] width 176 height 28
click at [289, 99] on input "rooter man" at bounding box center [338, 98] width 176 height 28
drag, startPoint x: 289, startPoint y: 99, endPoint x: 217, endPoint y: 169, distance: 100.7
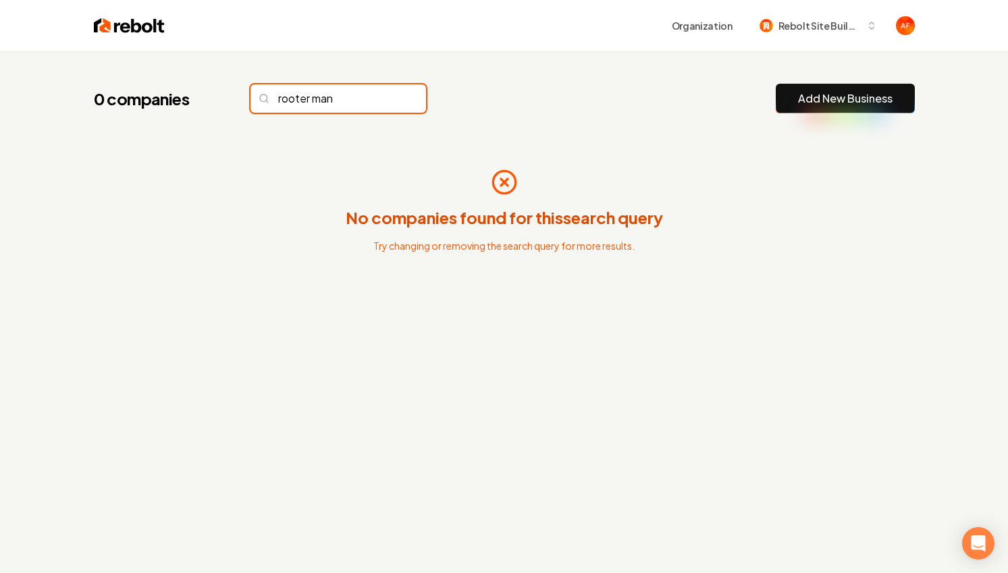
click at [214, 168] on div "0 companies rooter man Add New Business No companies found for this search quer…" at bounding box center [504, 211] width 864 height 321
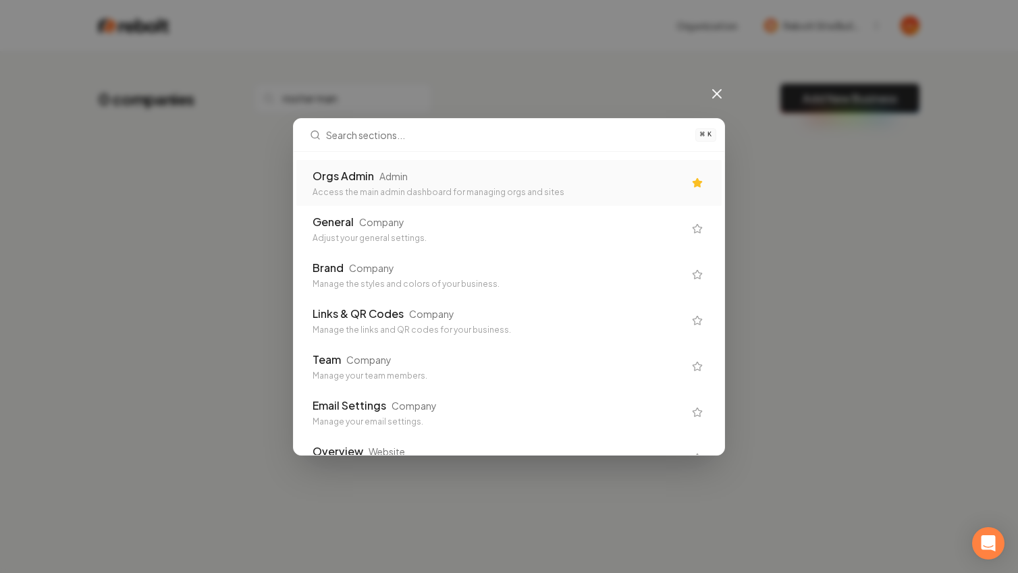
click at [357, 192] on div "Access the main admin dashboard for managing orgs and sites" at bounding box center [498, 192] width 371 height 11
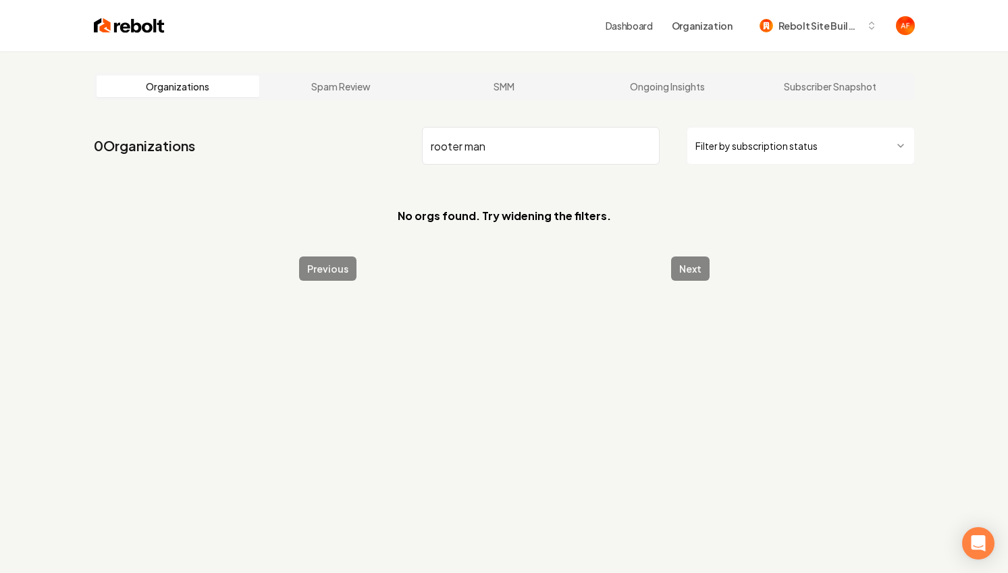
type input "rooter man"
